Goal: Task Accomplishment & Management: Manage account settings

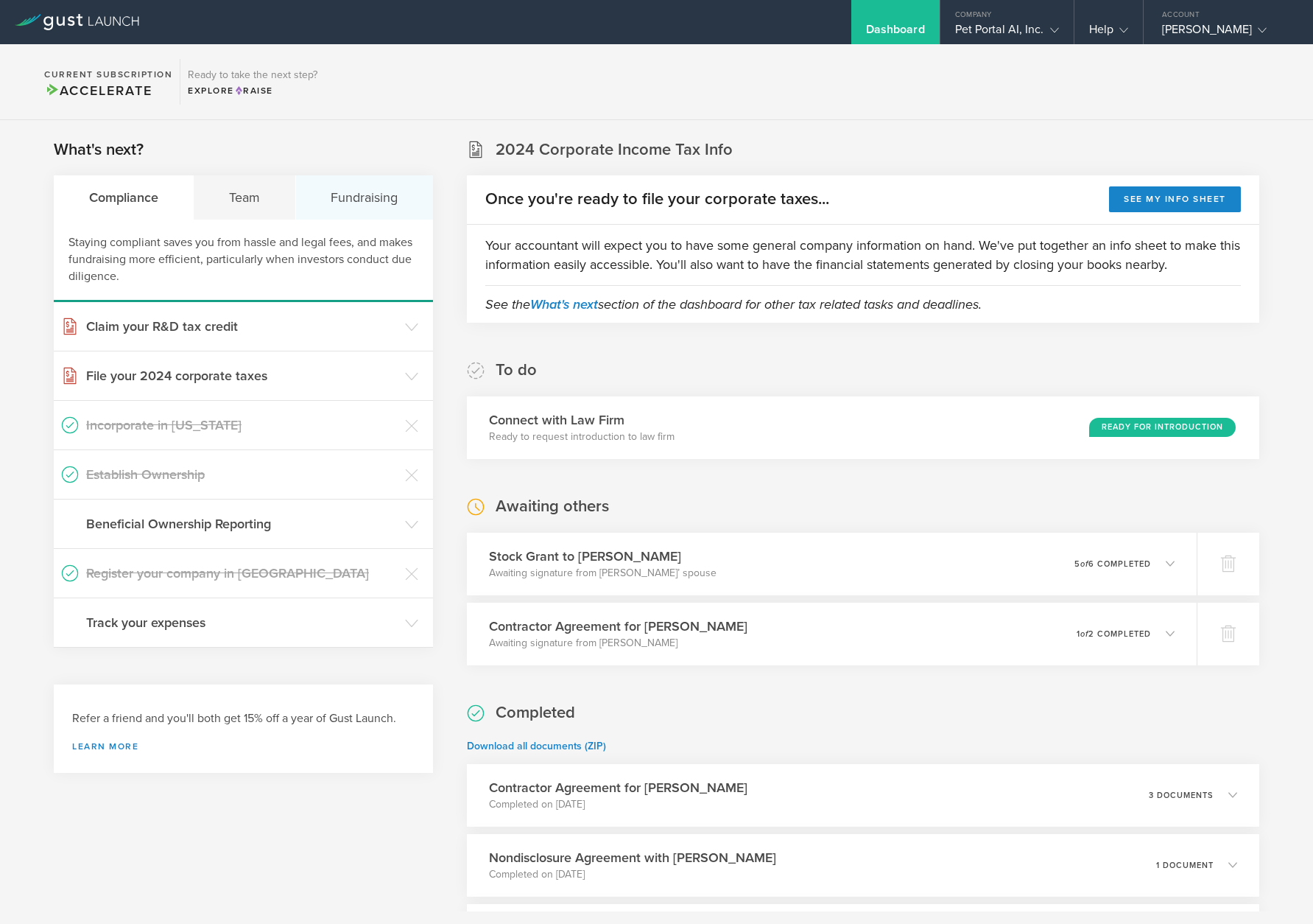
click at [352, 203] on div "Fundraising" at bounding box center [364, 197] width 137 height 44
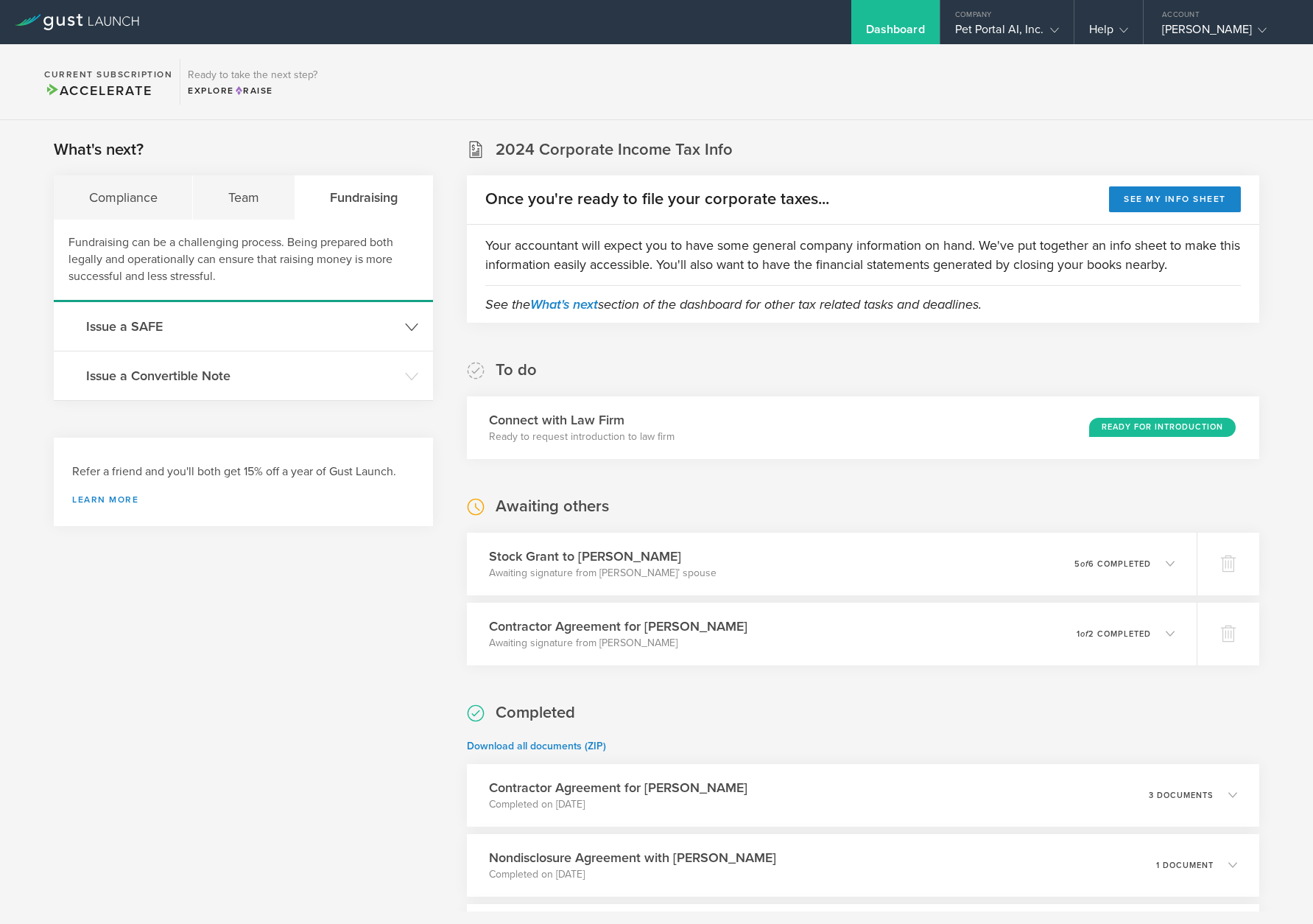
click at [409, 329] on polyline at bounding box center [412, 326] width 12 height 7
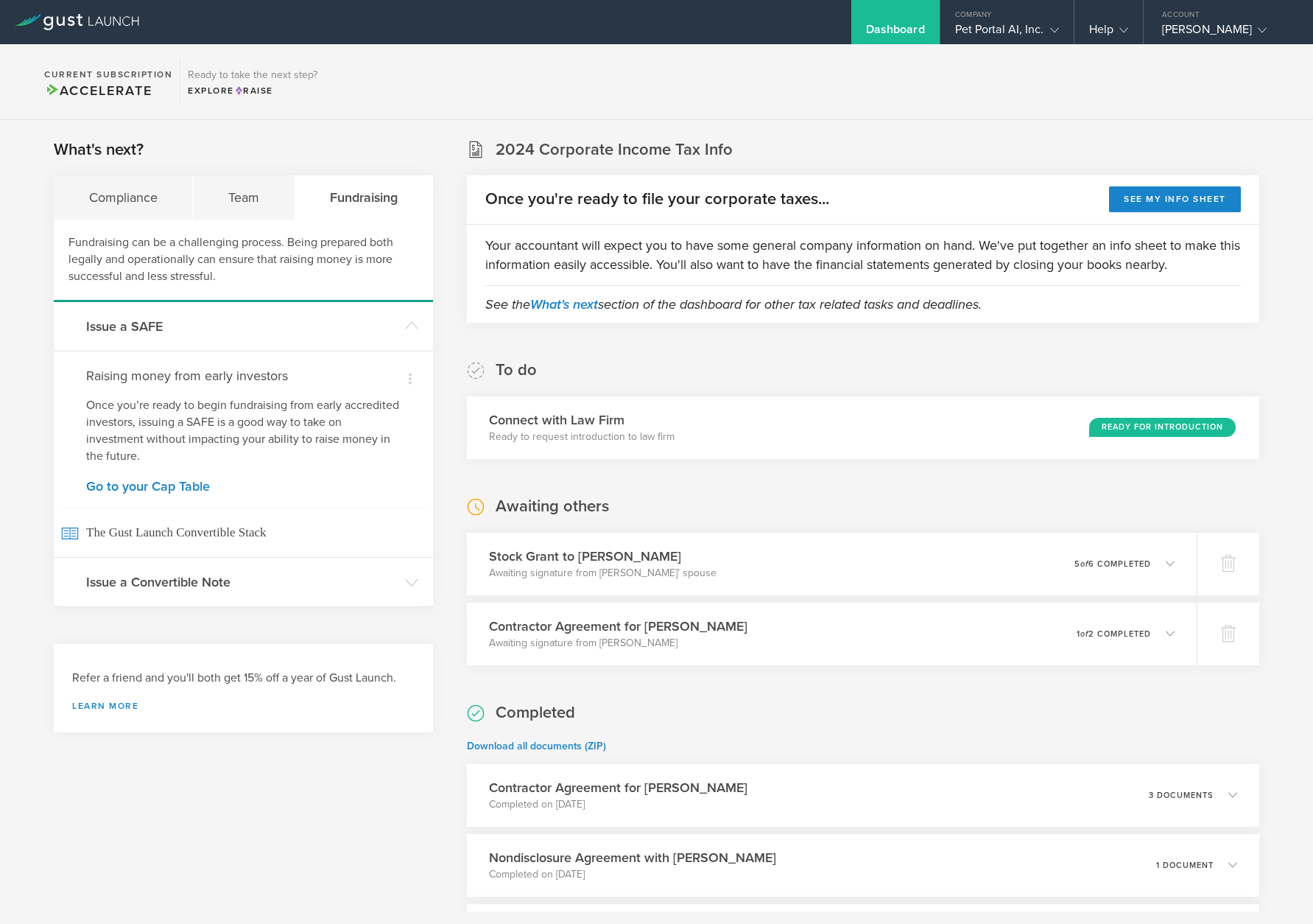
click at [410, 589] on icon at bounding box center [411, 582] width 13 height 13
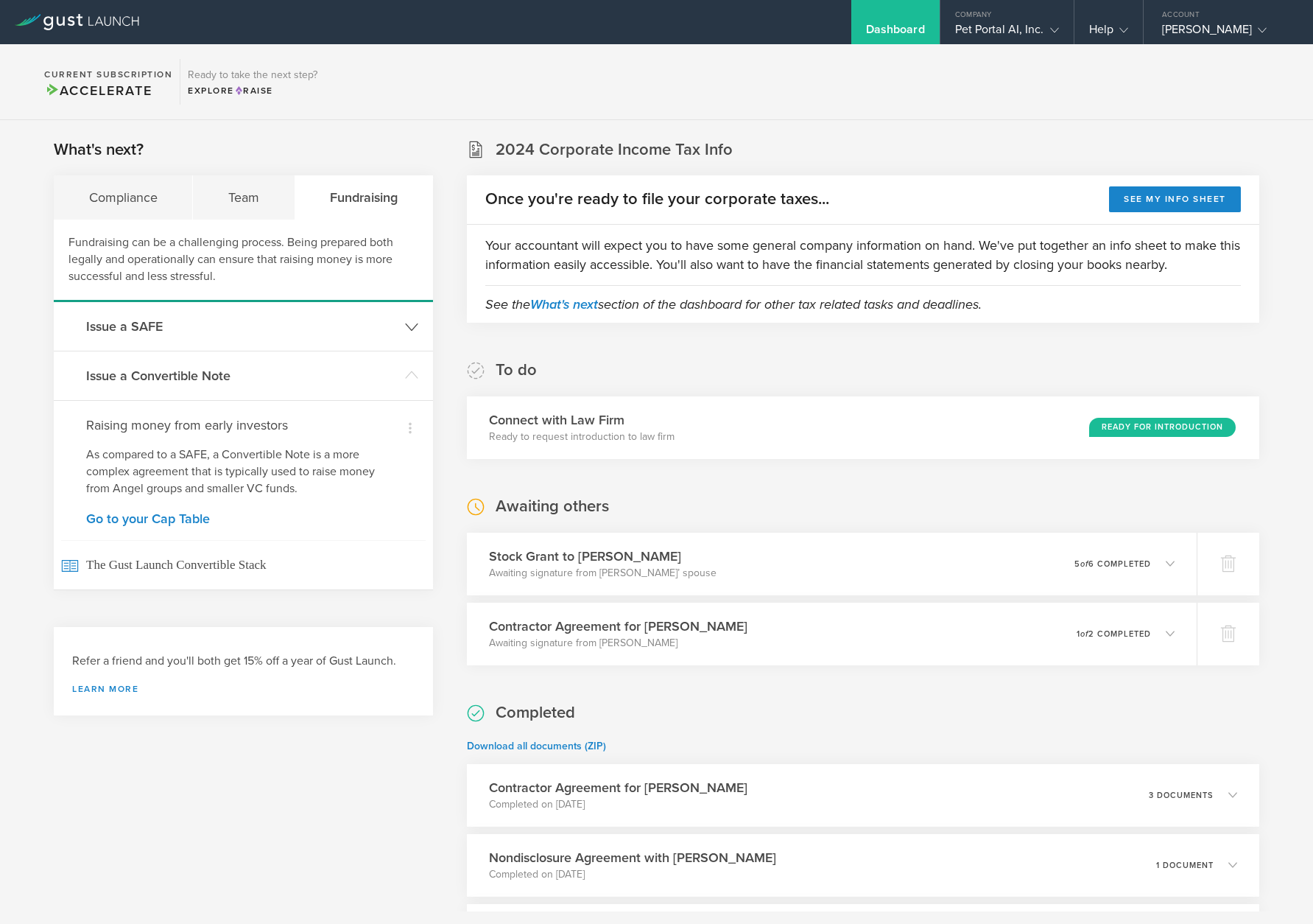
click at [405, 328] on icon at bounding box center [411, 326] width 13 height 13
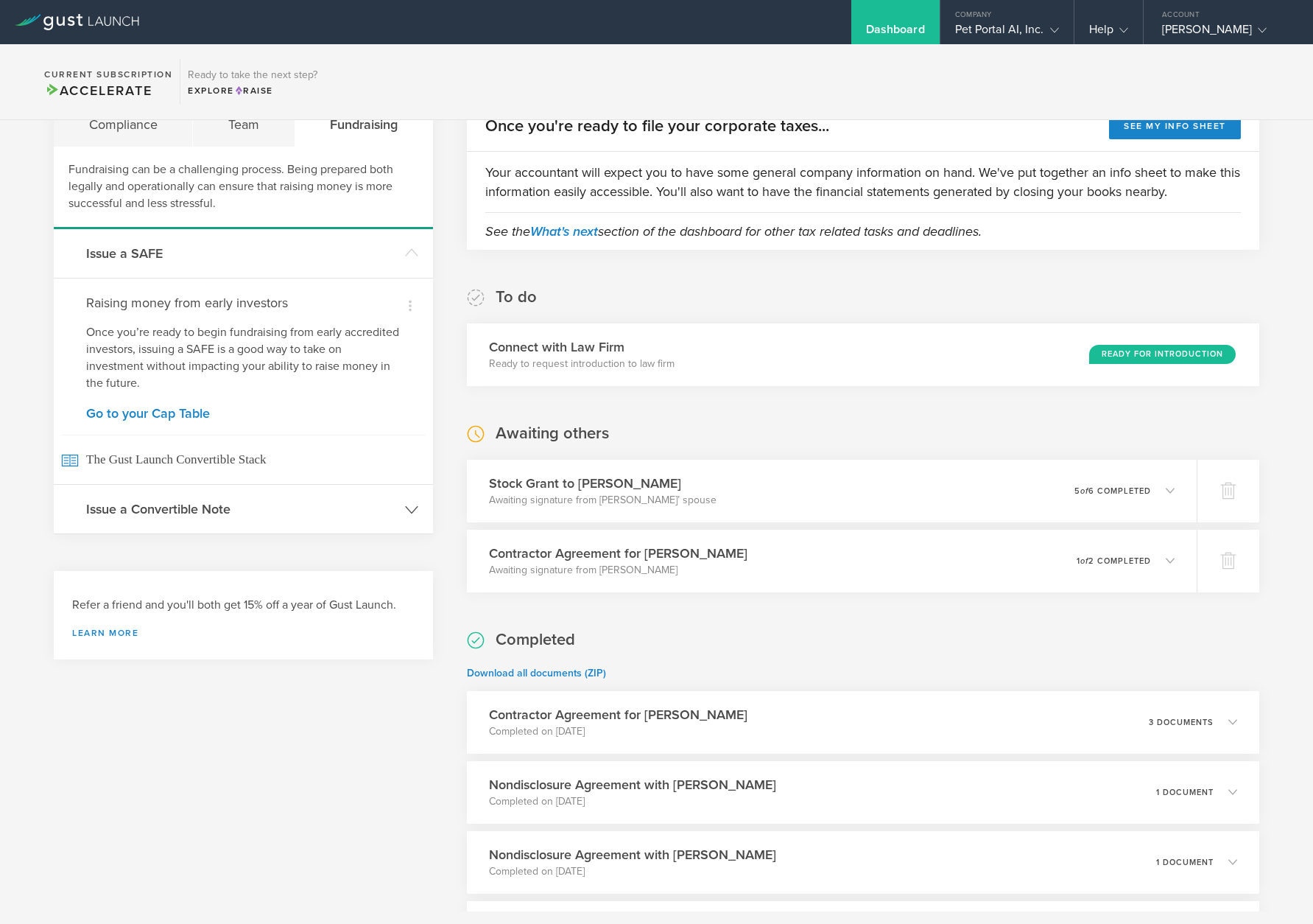
scroll to position [74, 0]
click at [247, 521] on header "Issue a Convertible Note" at bounding box center [243, 508] width 379 height 49
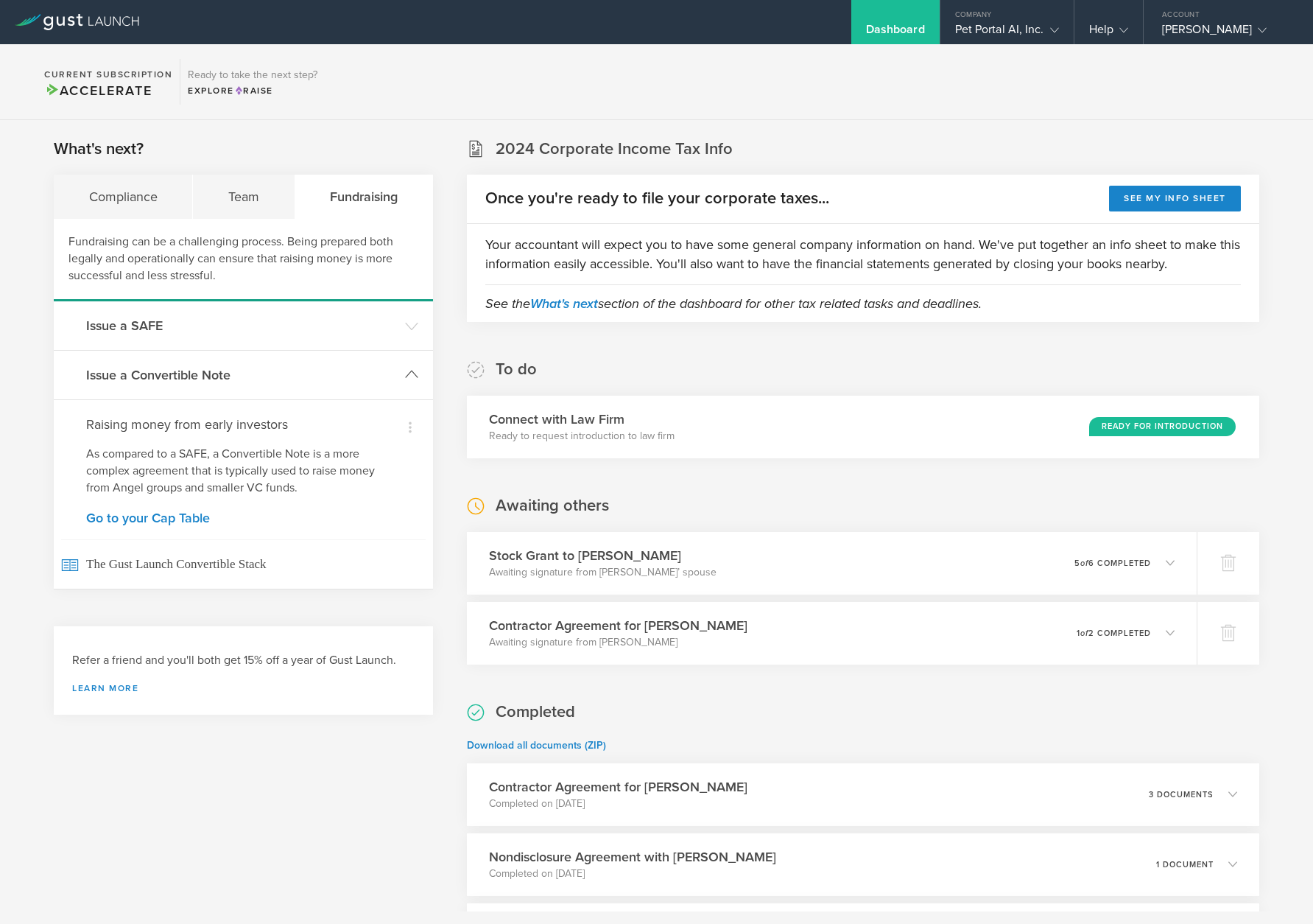
scroll to position [0, 0]
click at [410, 325] on icon at bounding box center [411, 326] width 13 height 13
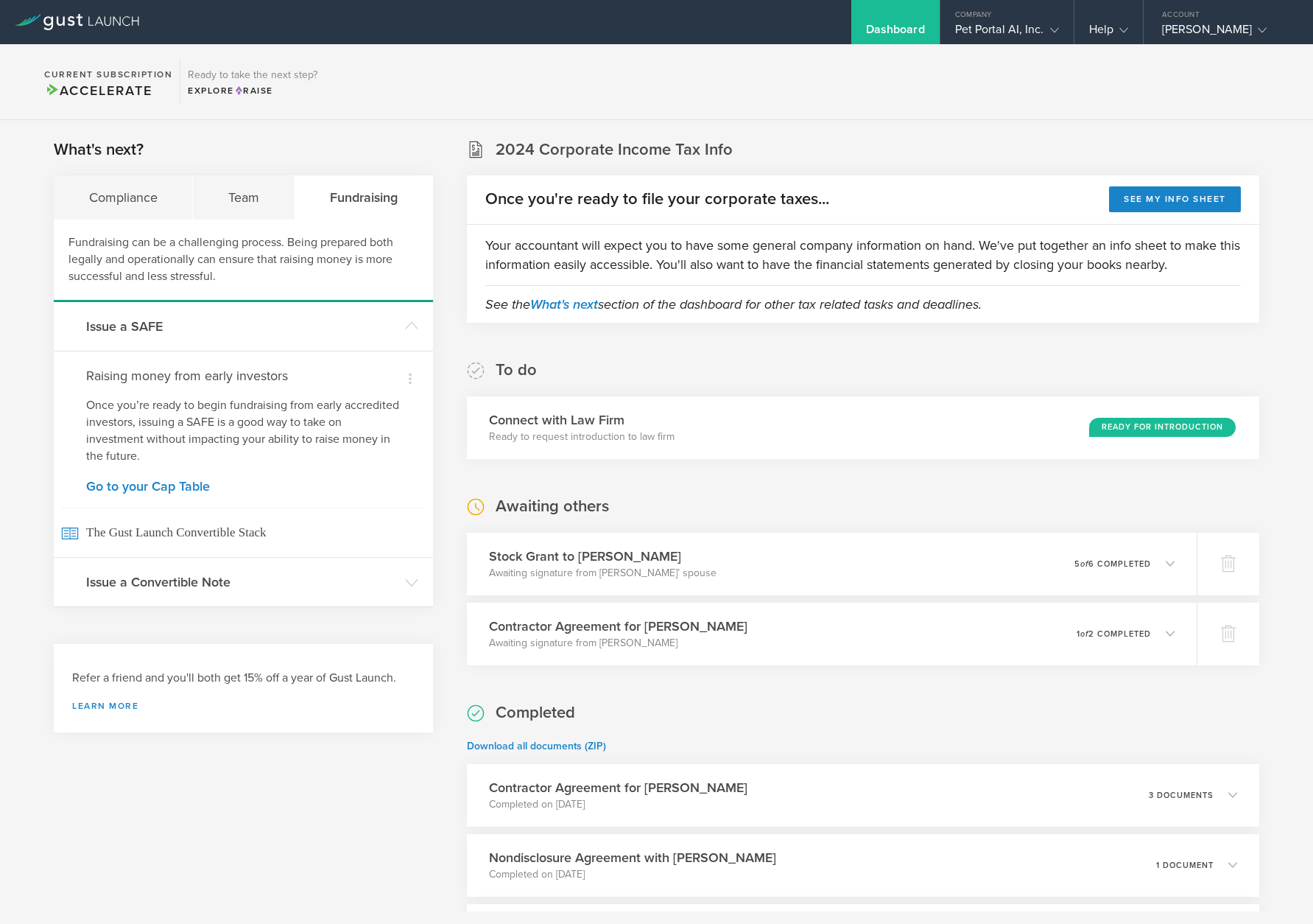
click at [300, 590] on h3 "Issue a Convertible Note" at bounding box center [242, 581] width 312 height 19
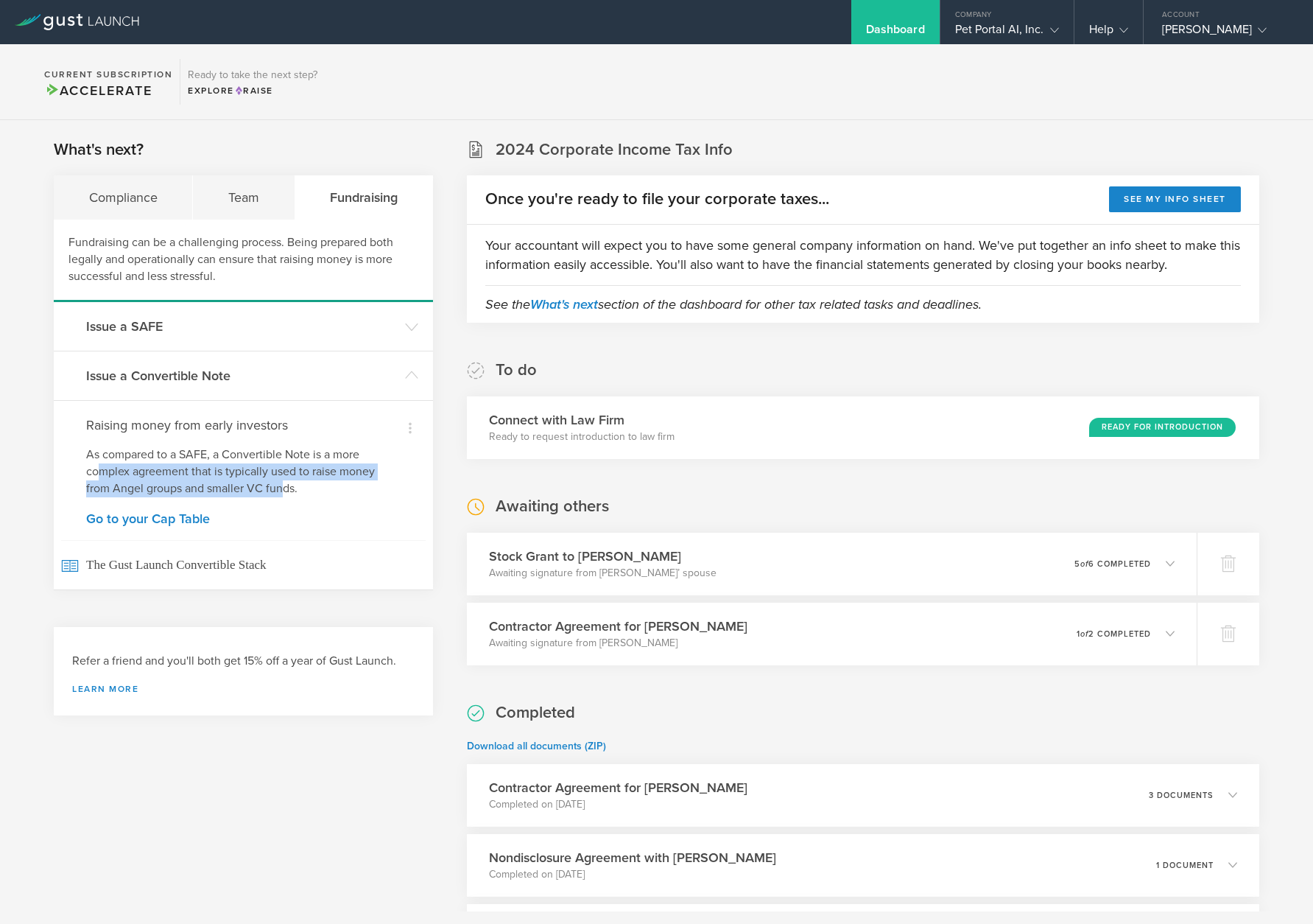
drag, startPoint x: 127, startPoint y: 466, endPoint x: 281, endPoint y: 481, distance: 154.7
click at [281, 480] on p "As compared to a SAFE, a Convertible Note is a more complex agreement that is t…" at bounding box center [243, 471] width 315 height 51
click at [243, 453] on p "As compared to a SAFE, a Convertible Note is a more complex agreement that is t…" at bounding box center [243, 471] width 315 height 51
click at [250, 338] on header "Issue a SAFE" at bounding box center [243, 326] width 379 height 49
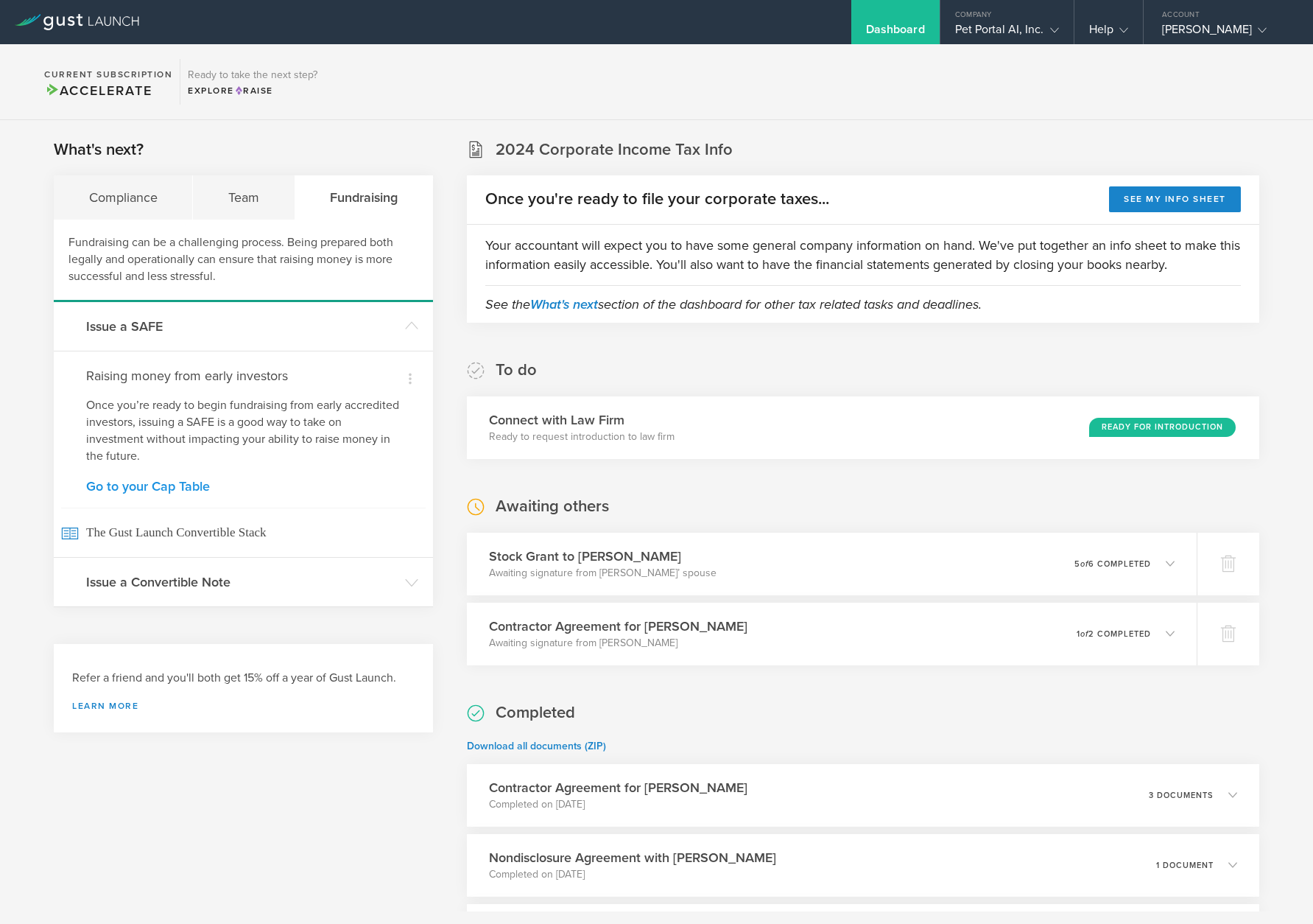
click at [173, 490] on link "Go to your Cap Table" at bounding box center [243, 486] width 315 height 13
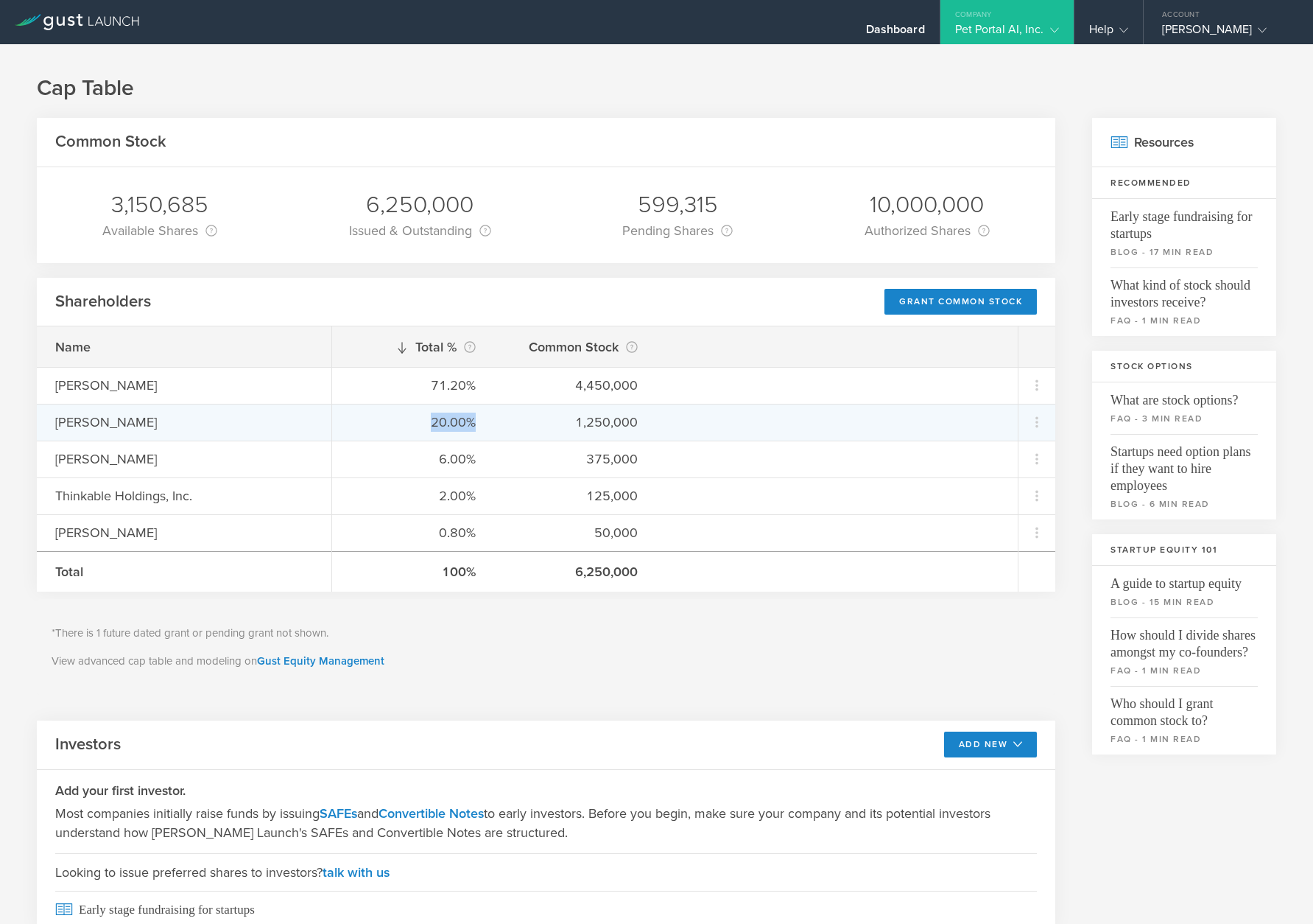
drag, startPoint x: 475, startPoint y: 426, endPoint x: 421, endPoint y: 423, distance: 54.1
click at [421, 423] on div "20.00%" at bounding box center [413, 422] width 125 height 19
click at [502, 426] on div "20.00% 1,250,000" at bounding box center [675, 422] width 686 height 37
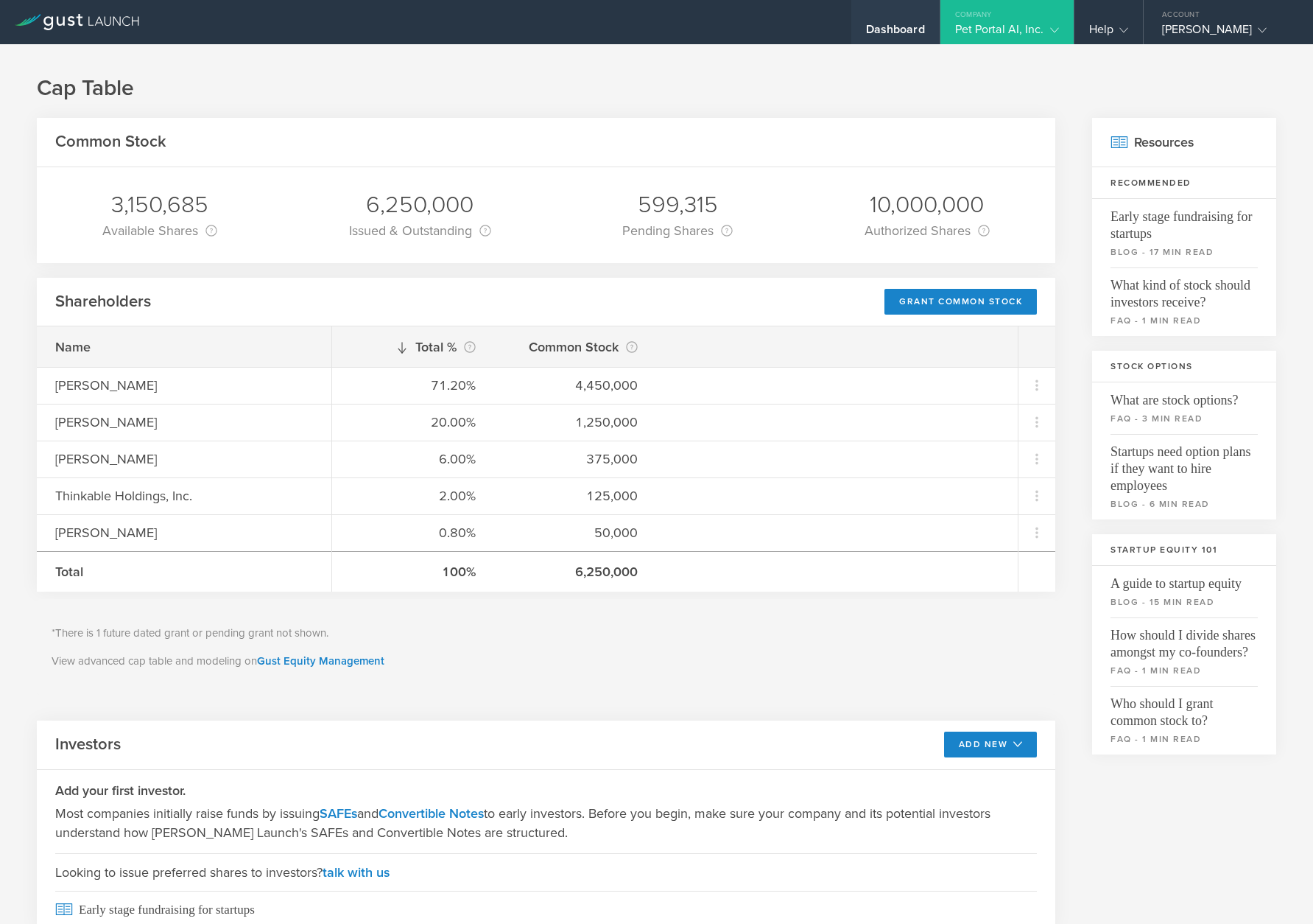
click at [893, 29] on div "Dashboard" at bounding box center [896, 33] width 59 height 22
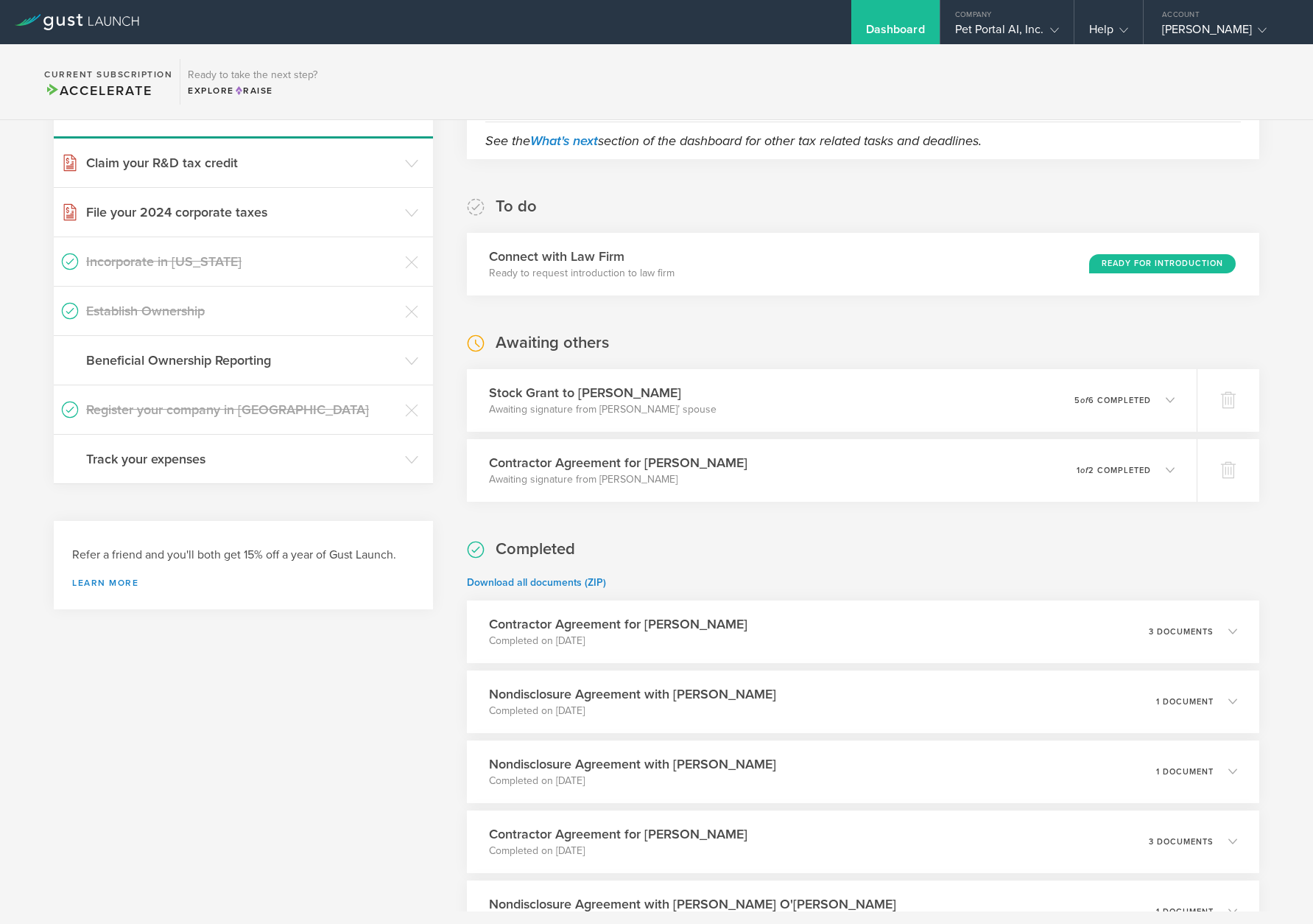
scroll to position [221, 0]
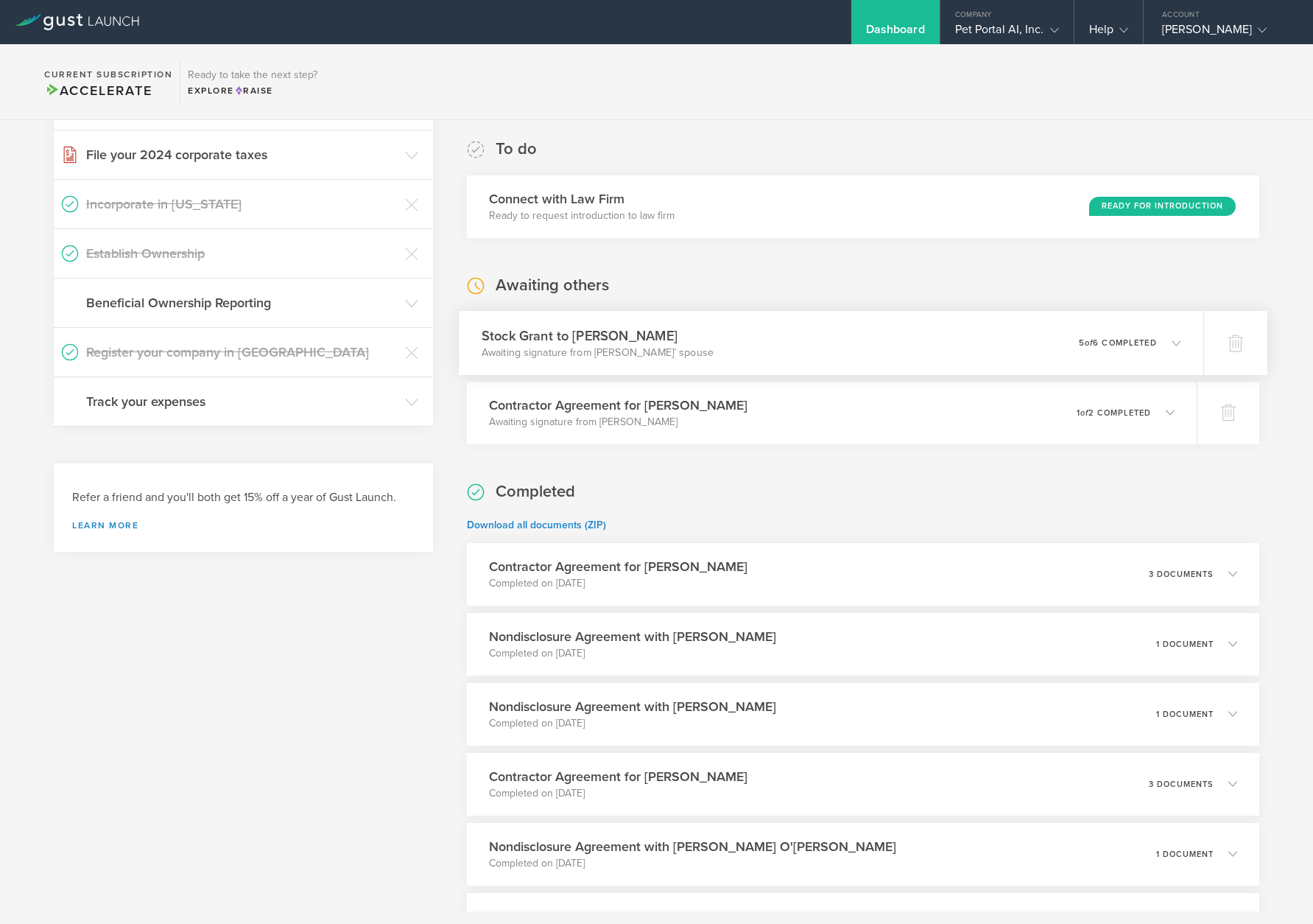
click at [1008, 359] on div "Stock Grant to [PERSON_NAME] Awaiting signature from [PERSON_NAME]’ spouse 0 un…" at bounding box center [831, 343] width 745 height 64
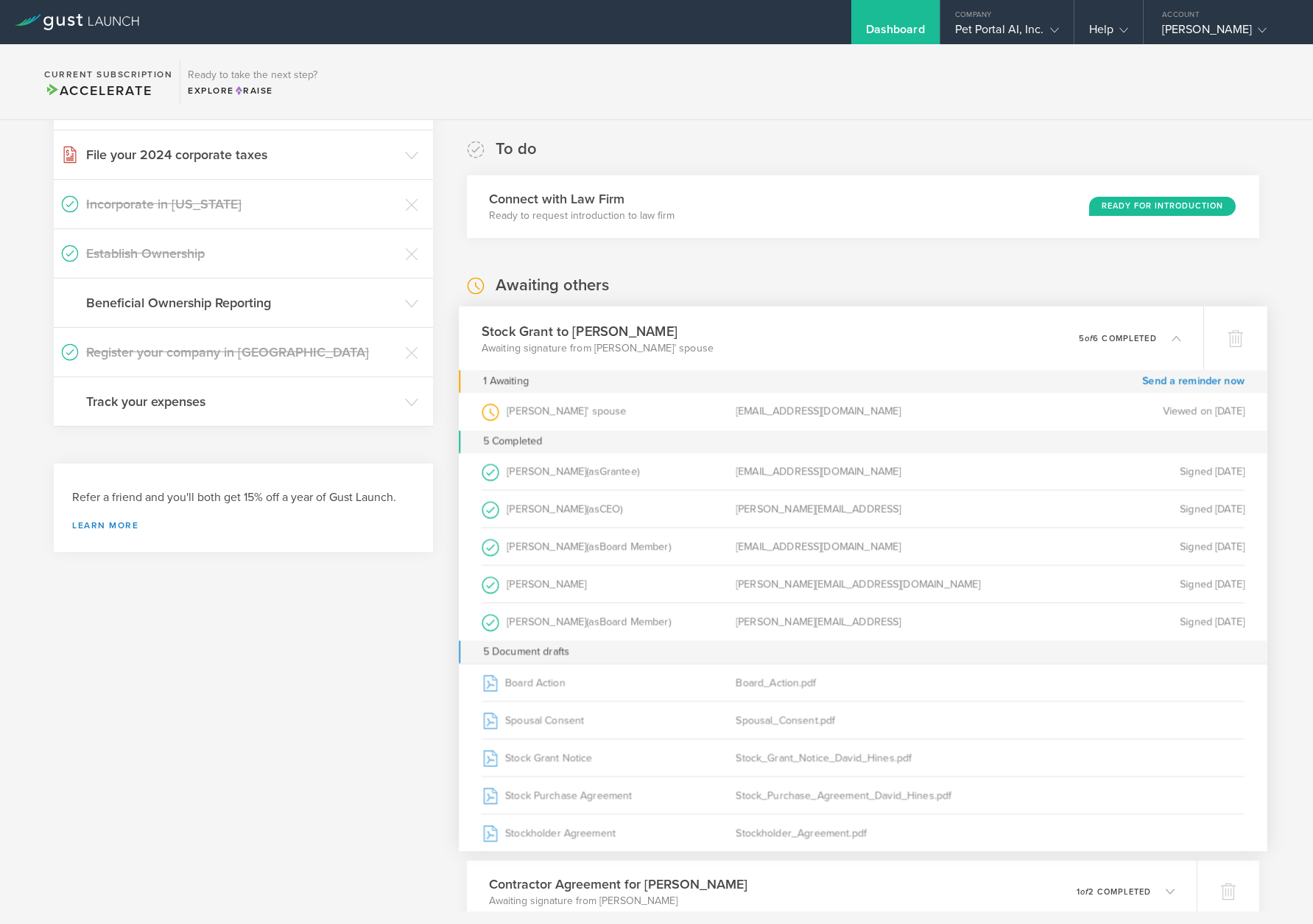
drag, startPoint x: 492, startPoint y: 416, endPoint x: 1252, endPoint y: 413, distance: 760.0
click at [1252, 413] on div "[PERSON_NAME]’ spouse (as Spouse of Grantee ) [EMAIL_ADDRESS][DOMAIN_NAME] View…" at bounding box center [863, 412] width 809 height 38
click at [892, 275] on div "Awaiting others Stock Grant to [PERSON_NAME] Awaiting signature from [PERSON_NA…" at bounding box center [863, 599] width 793 height 648
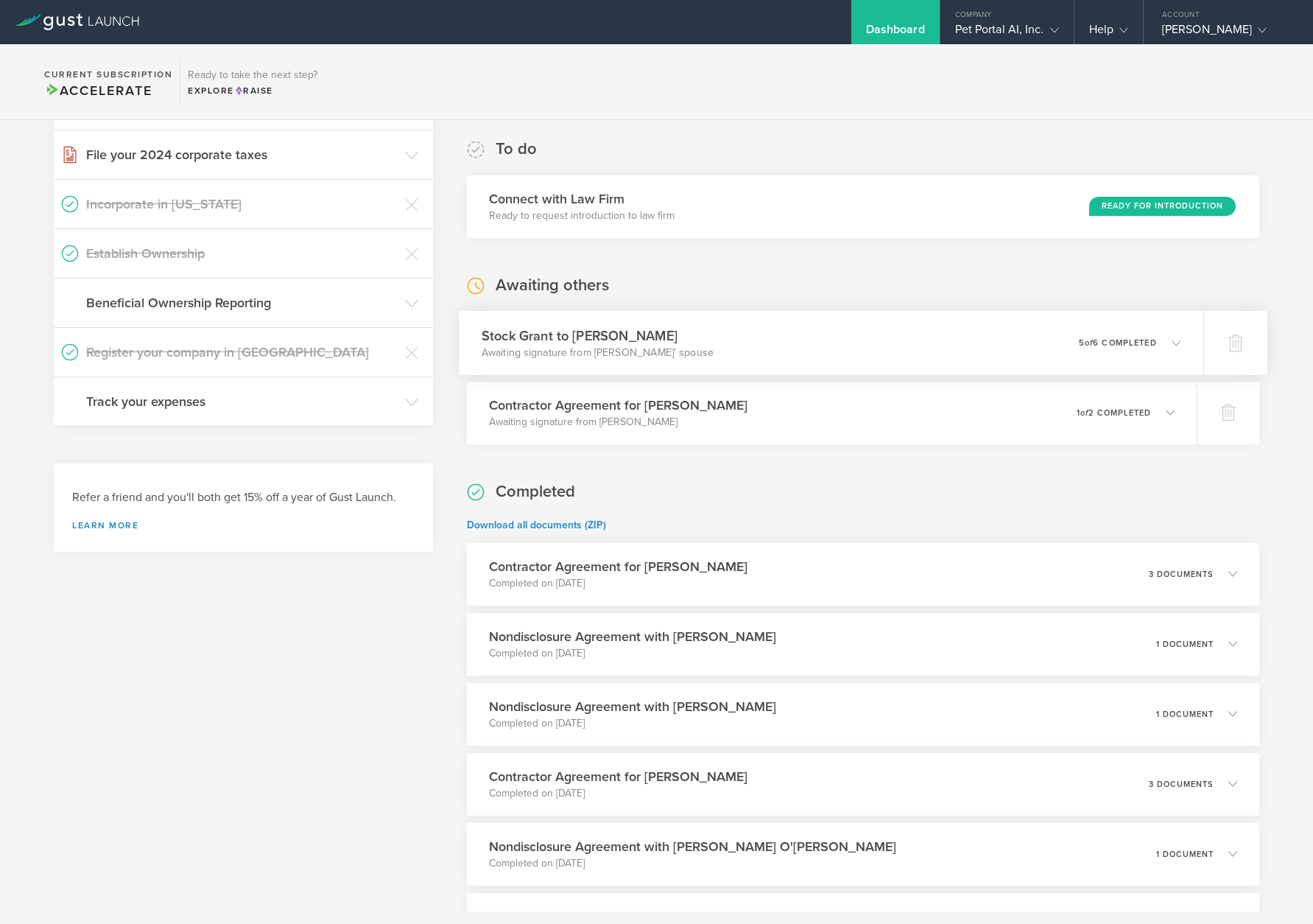
click at [883, 358] on div "Stock Grant to [PERSON_NAME] Awaiting signature from [PERSON_NAME]’ spouse 0 un…" at bounding box center [831, 343] width 745 height 64
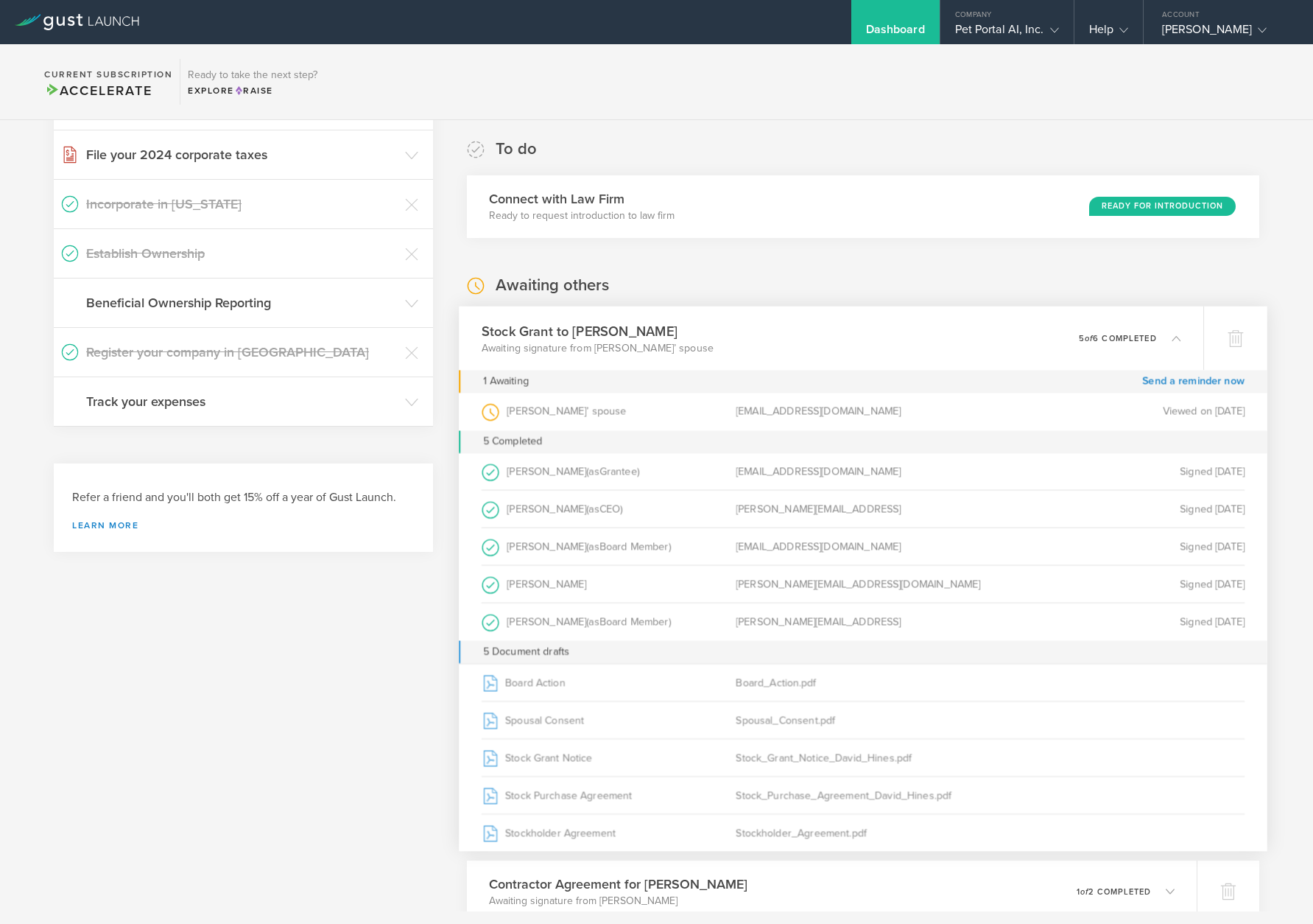
click at [655, 88] on section "Current Subscription Accelerate Ready to take the next step? Explore Raise" at bounding box center [656, 82] width 1313 height 76
